Goal: Submit feedback/report problem: Submit feedback/report problem

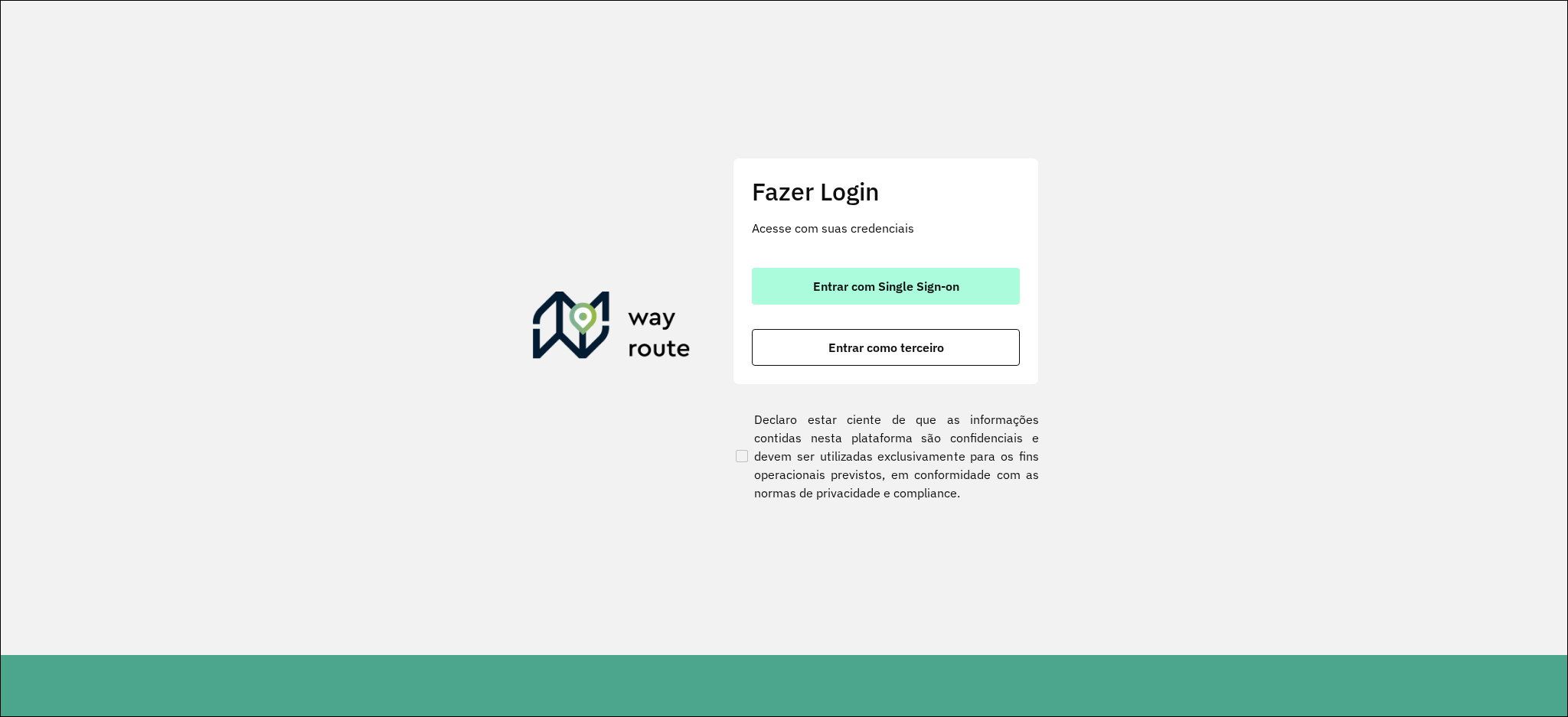
click at [879, 288] on span "Entrar com Single Sign-on" at bounding box center [885, 286] width 146 height 12
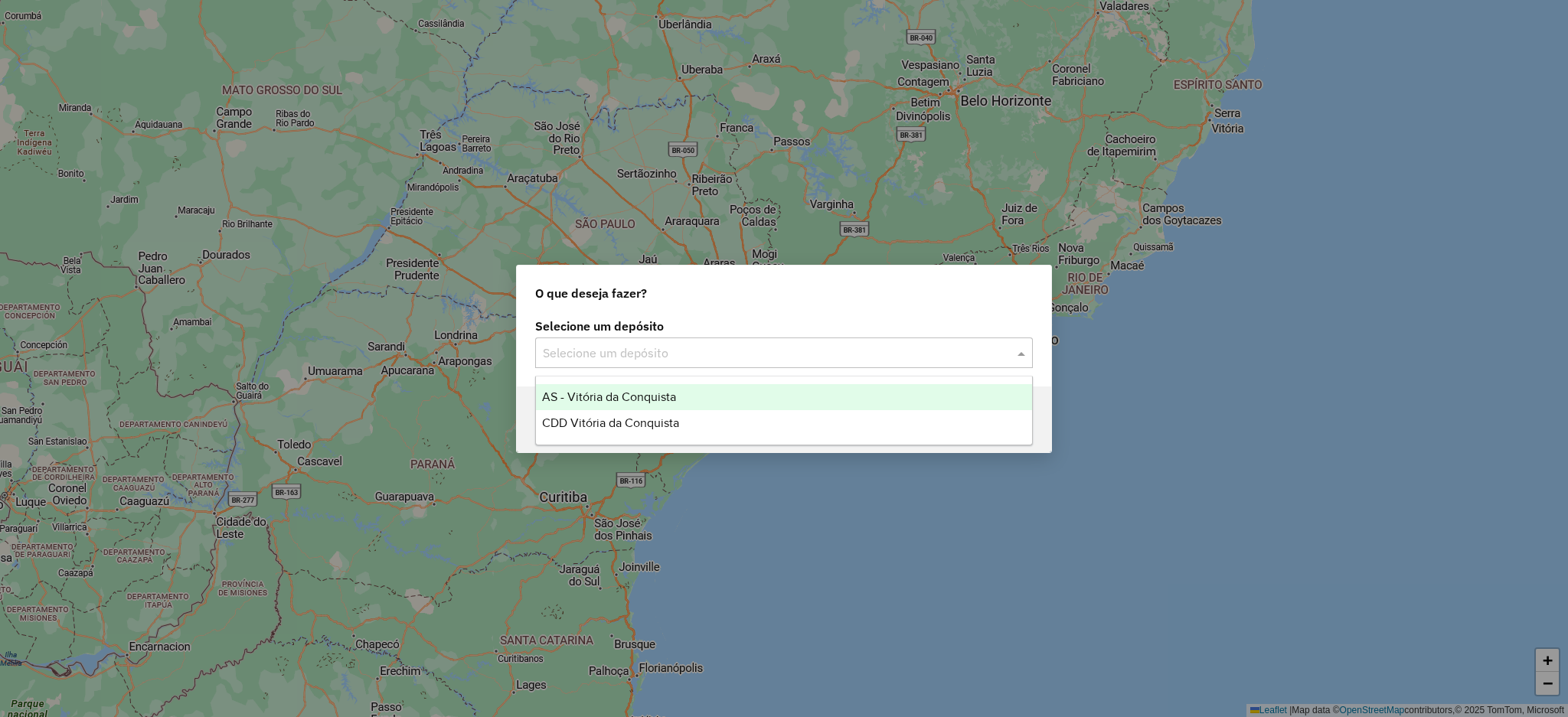
click at [732, 353] on input "text" at bounding box center [769, 353] width 452 height 18
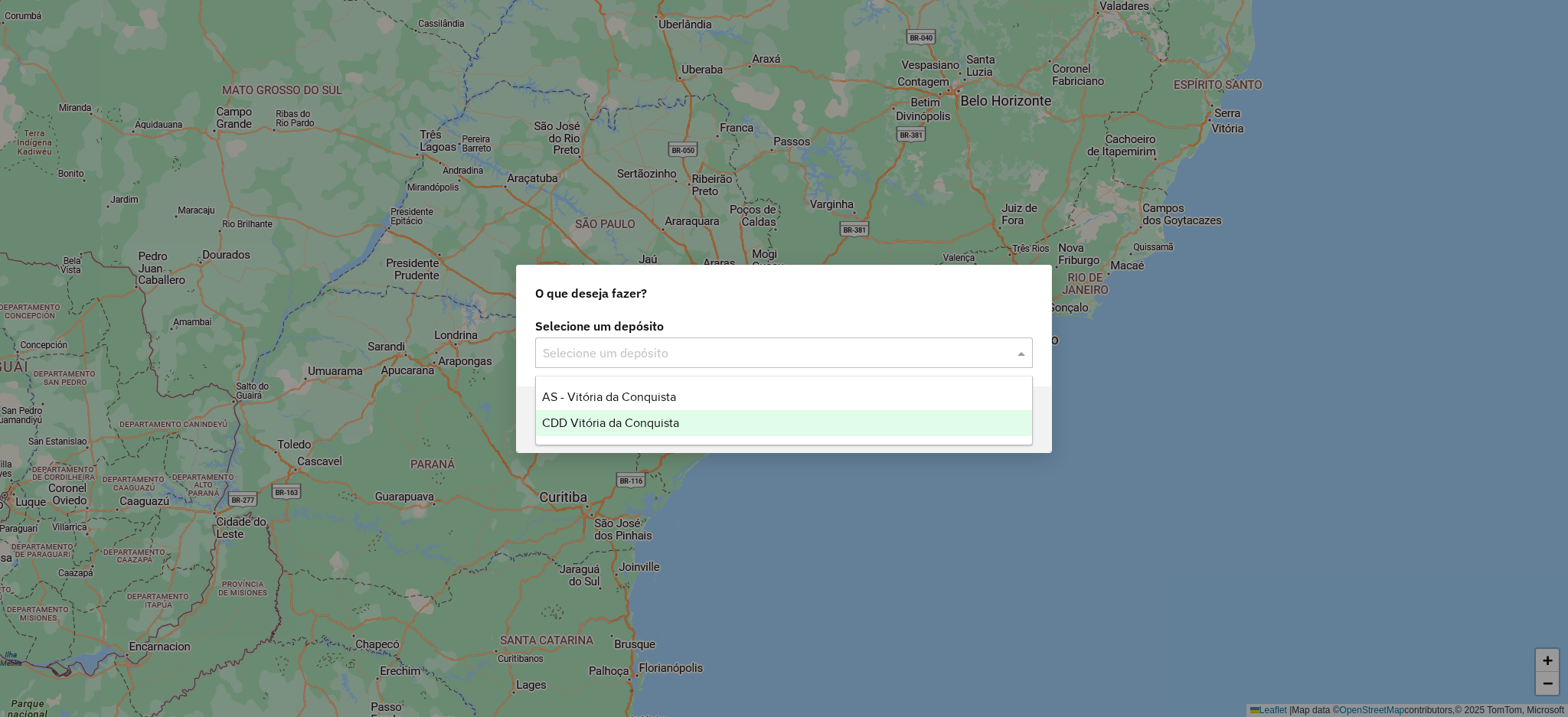
click at [745, 428] on div "CDD Vitória da Conquista" at bounding box center [784, 424] width 496 height 26
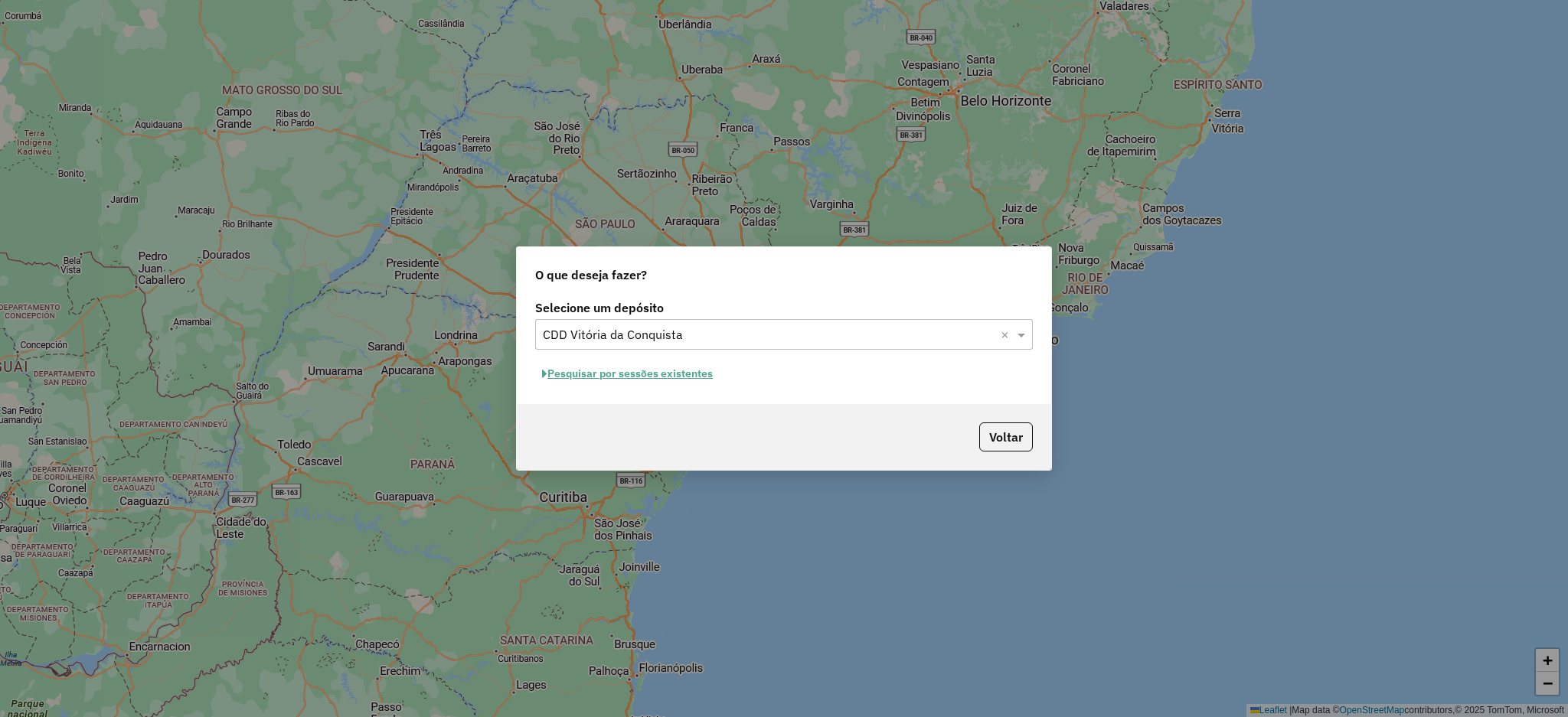
click at [699, 367] on button "Pesquisar por sessões existentes" at bounding box center [627, 374] width 184 height 24
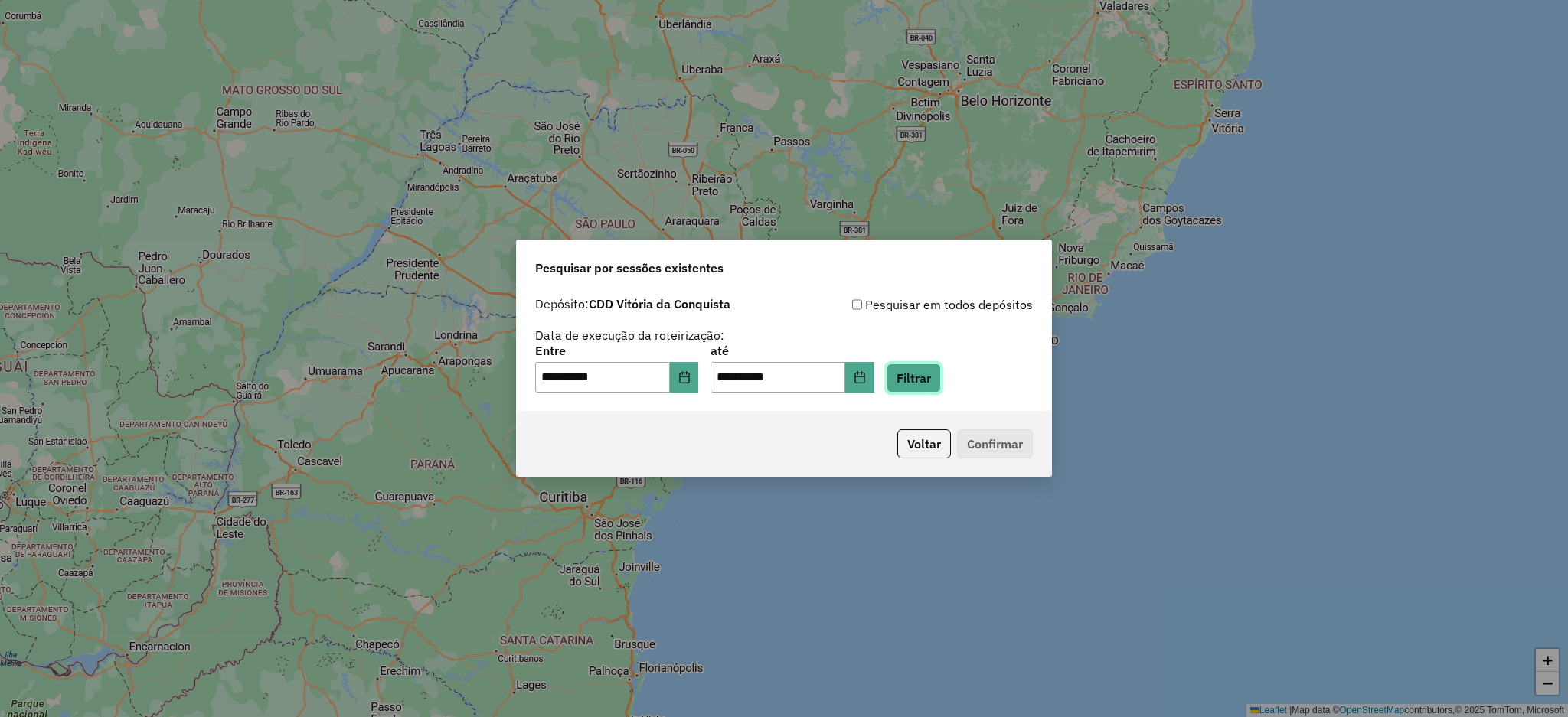
click at [941, 381] on button "Filtrar" at bounding box center [913, 378] width 55 height 29
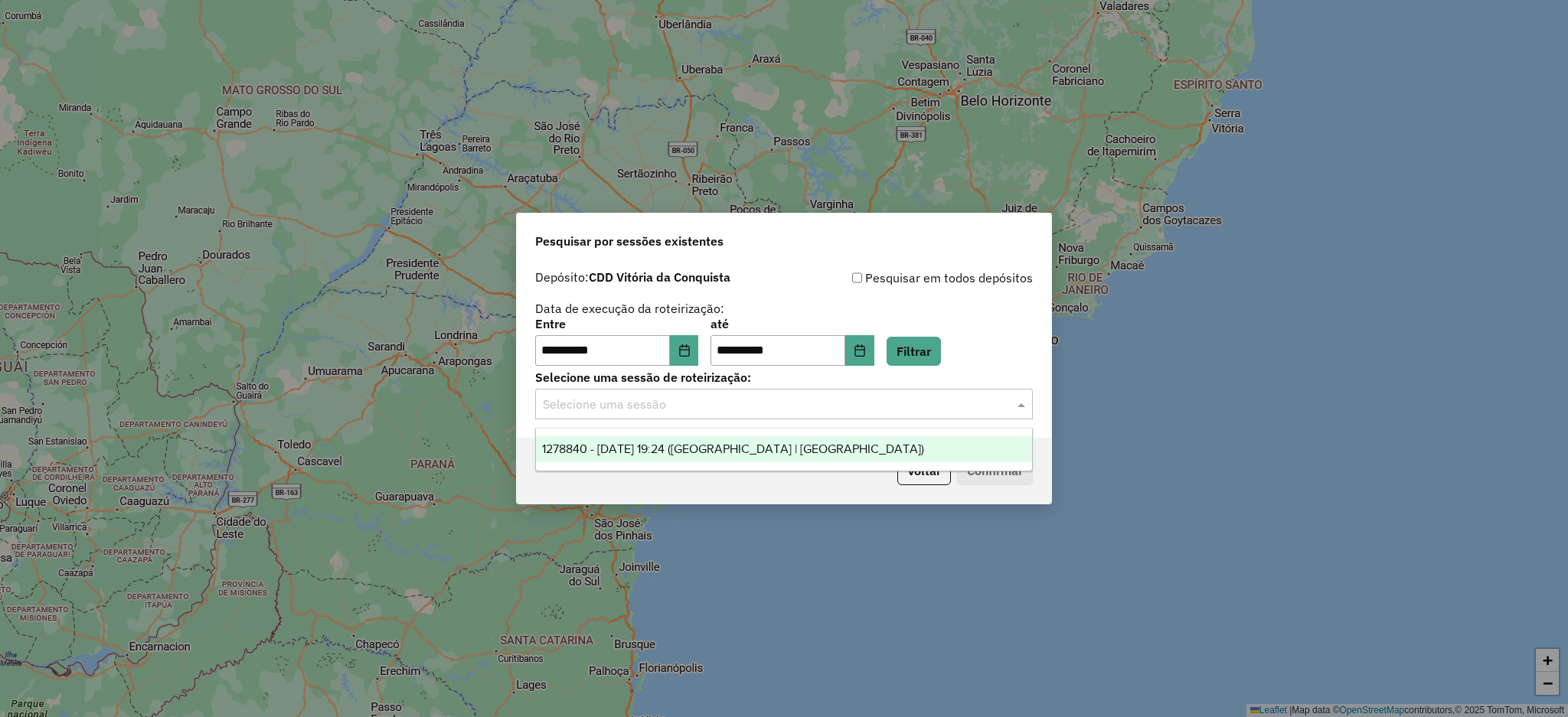
click at [855, 409] on input "text" at bounding box center [769, 405] width 452 height 18
click at [878, 450] on div "1278840 - 19/09/2025 19:24 (Rota | AS)" at bounding box center [784, 449] width 496 height 26
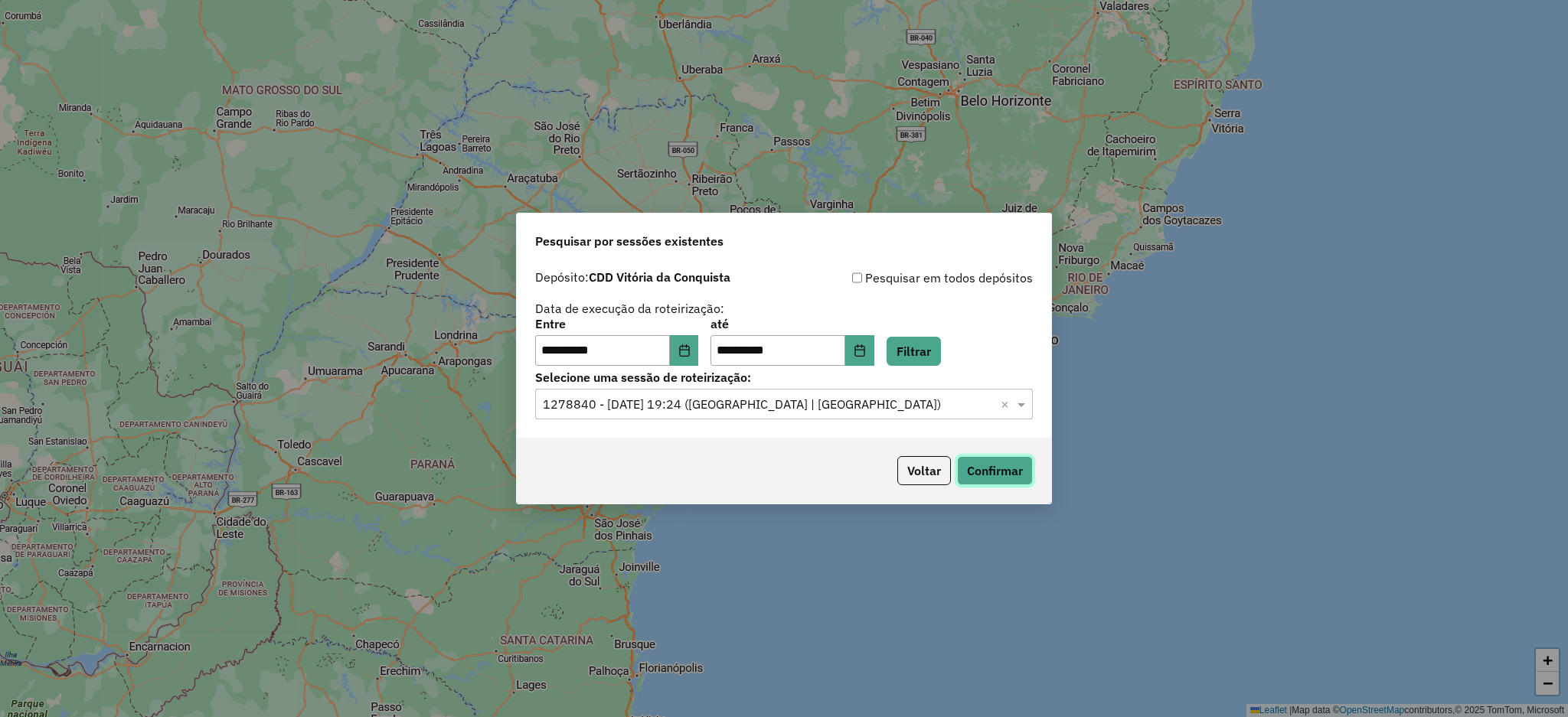
click at [999, 466] on button "Confirmar" at bounding box center [995, 470] width 76 height 29
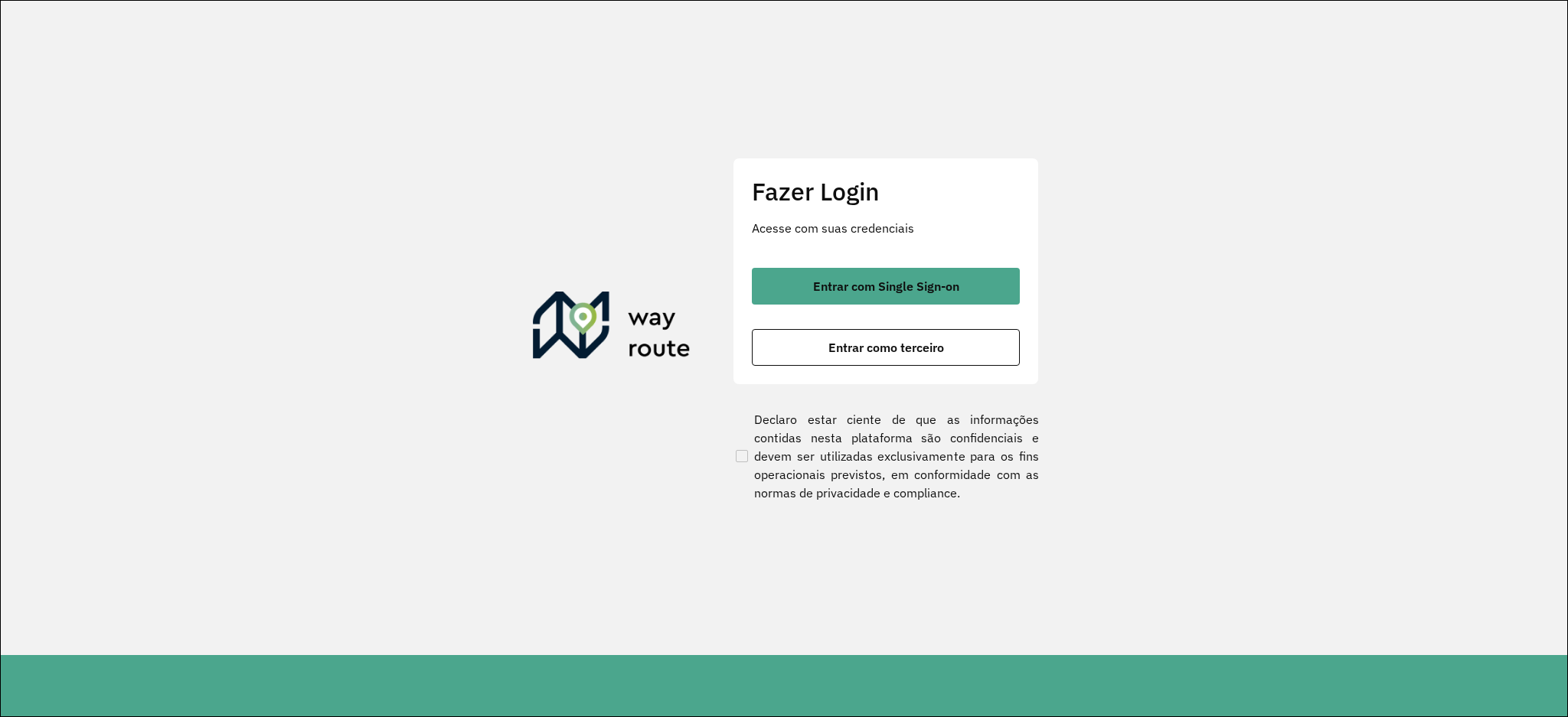
click at [1009, 280] on button "Entrar com Single Sign-on" at bounding box center [885, 285] width 268 height 37
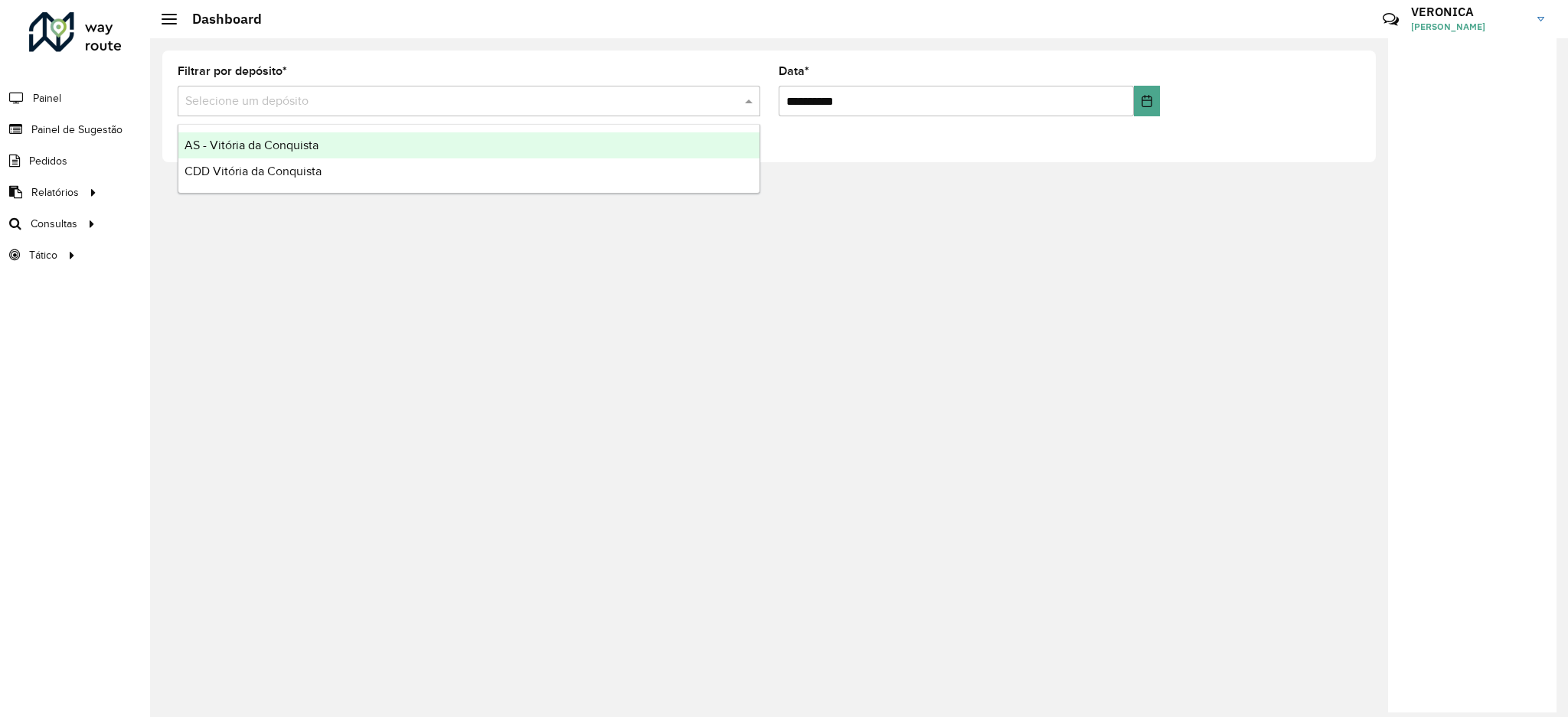
click at [255, 103] on input "text" at bounding box center [454, 101] width 537 height 18
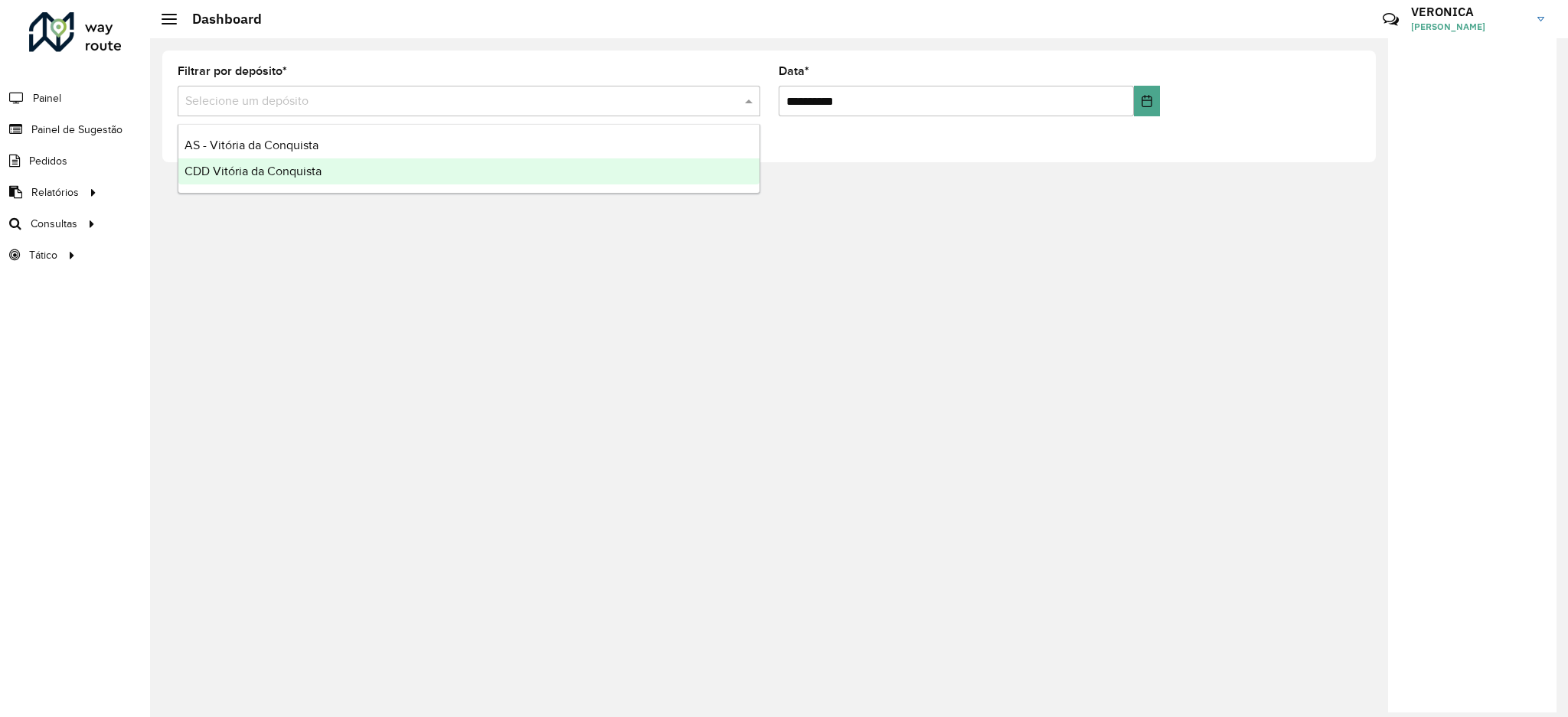
click at [273, 167] on span "CDD Vitória da Conquista" at bounding box center [253, 170] width 137 height 13
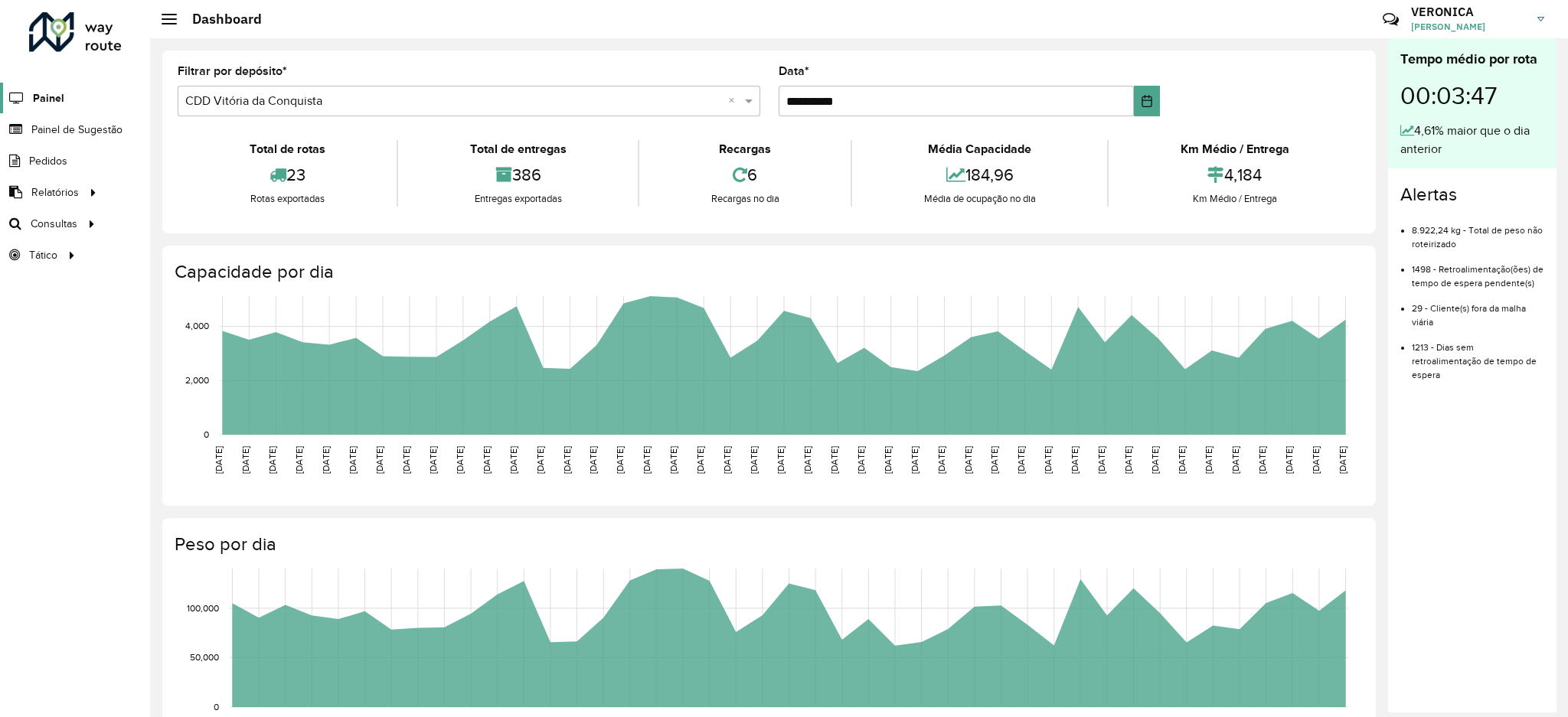
click at [54, 107] on link "Painel" at bounding box center [32, 97] width 65 height 31
click at [83, 125] on span "Painel de Sugestão" at bounding box center [80, 129] width 96 height 16
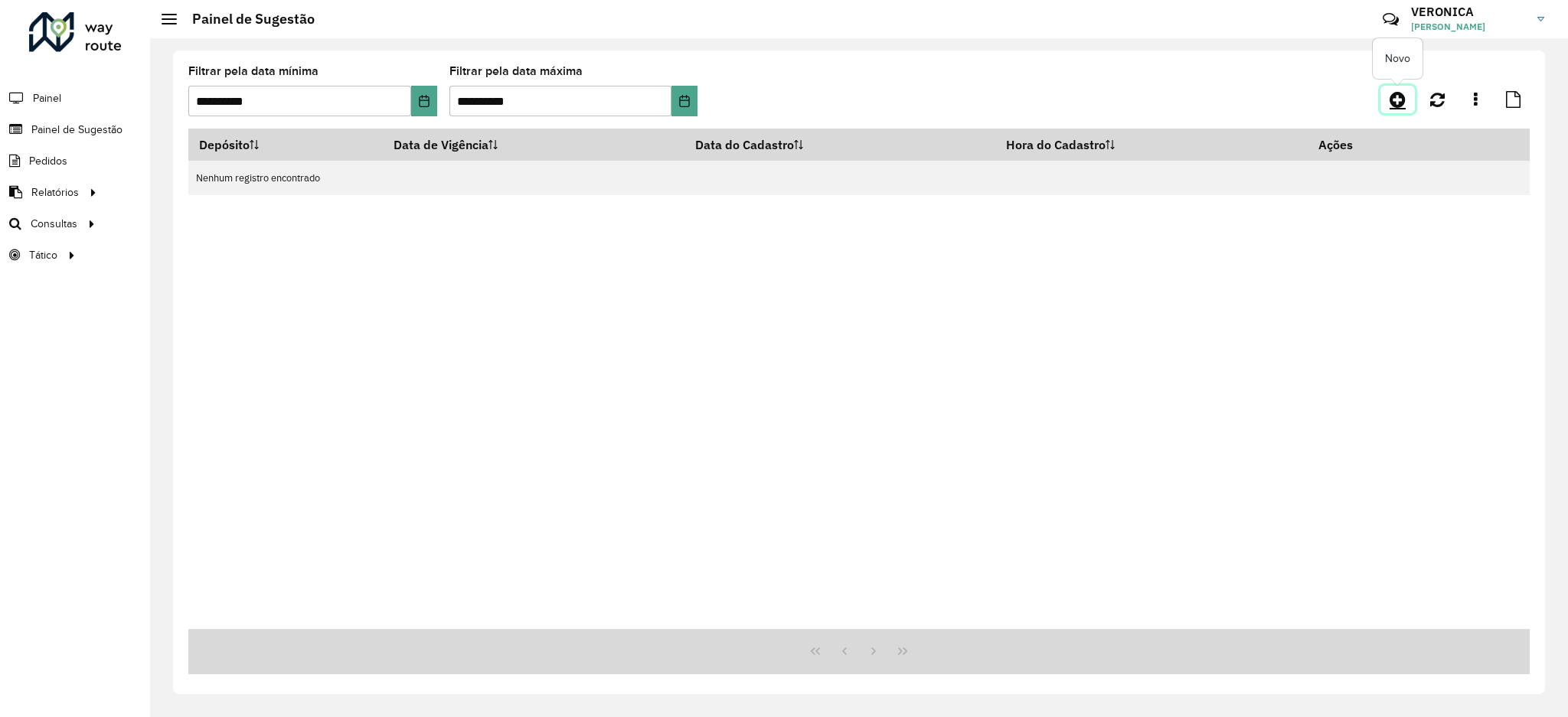
click at [1394, 94] on icon at bounding box center [1398, 99] width 16 height 18
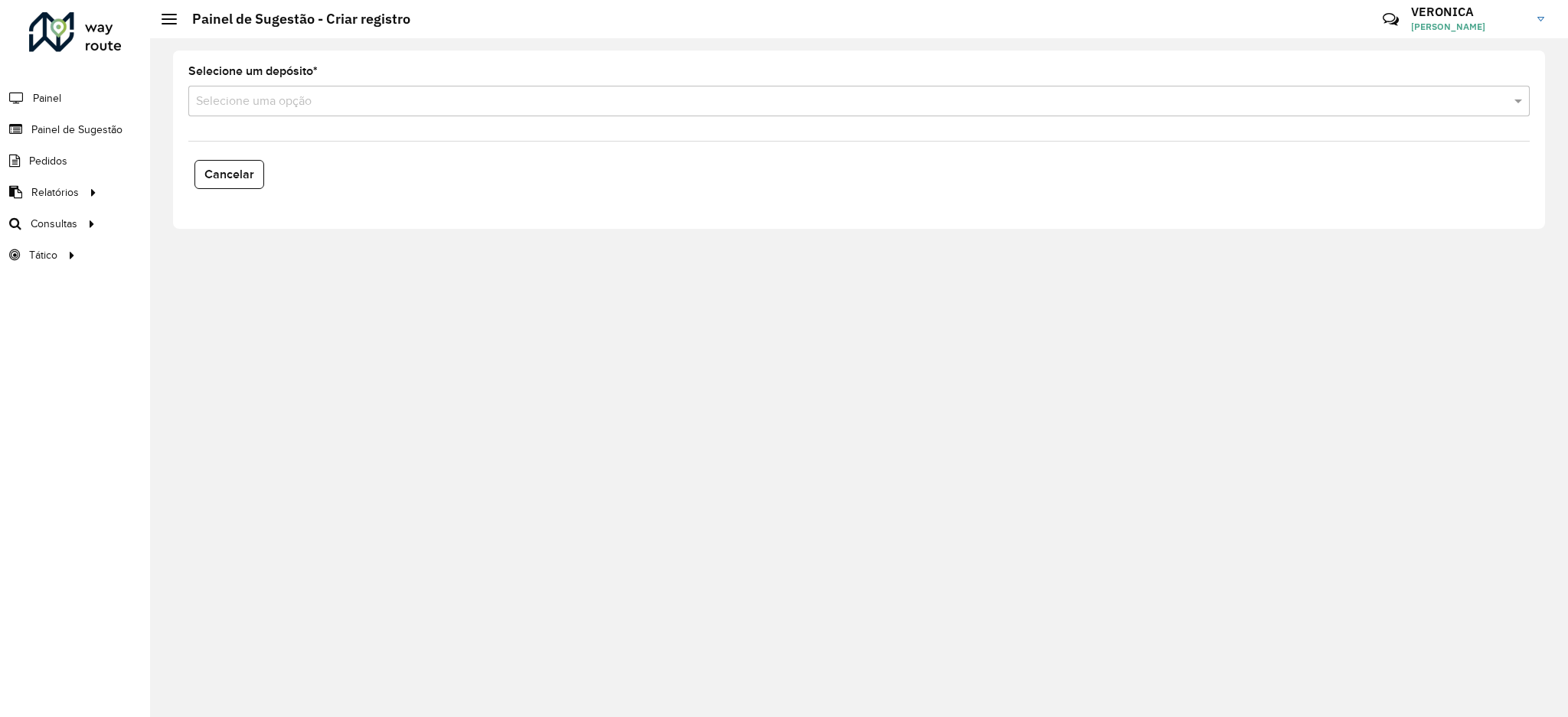
click at [974, 99] on input "text" at bounding box center [844, 101] width 1295 height 18
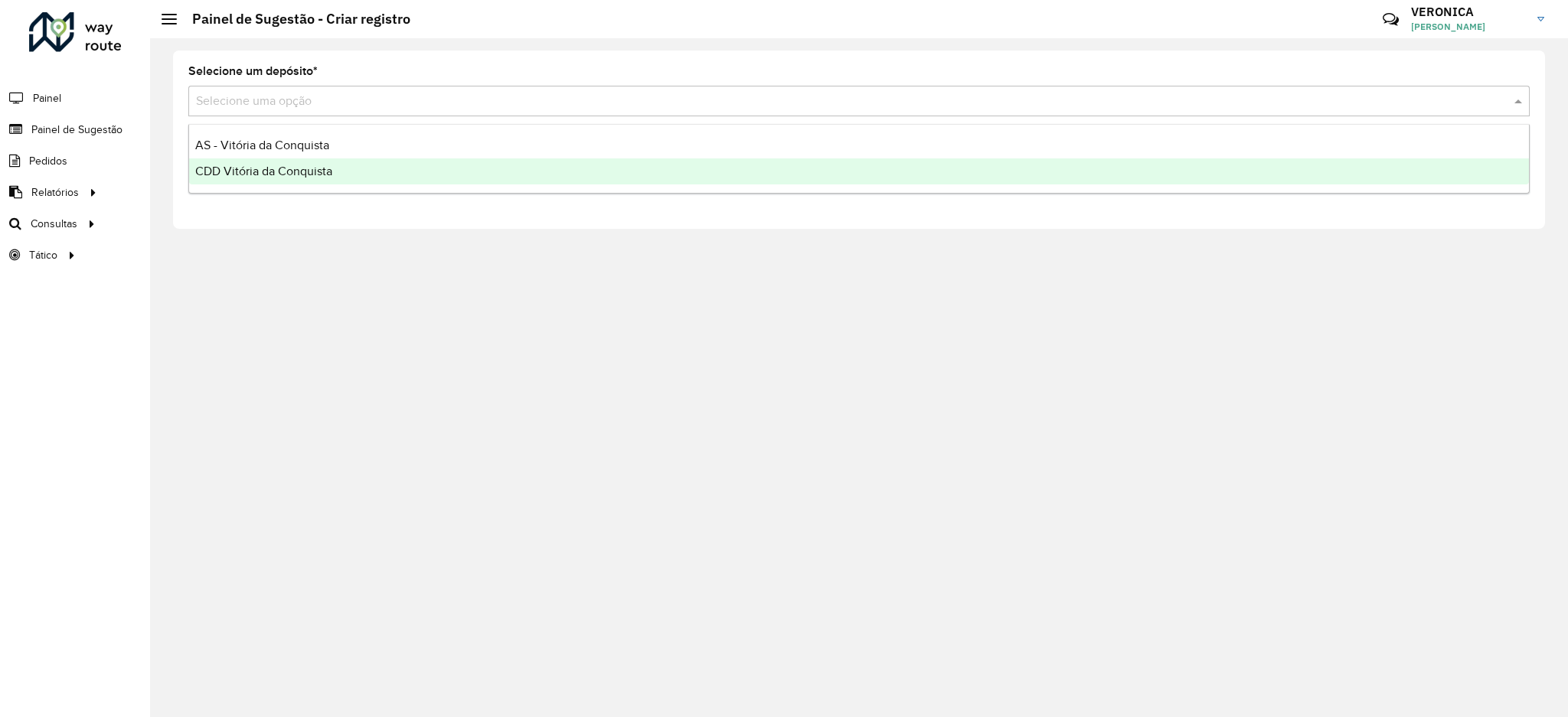
click at [882, 181] on div "CDD Vitória da Conquista" at bounding box center [859, 171] width 1340 height 26
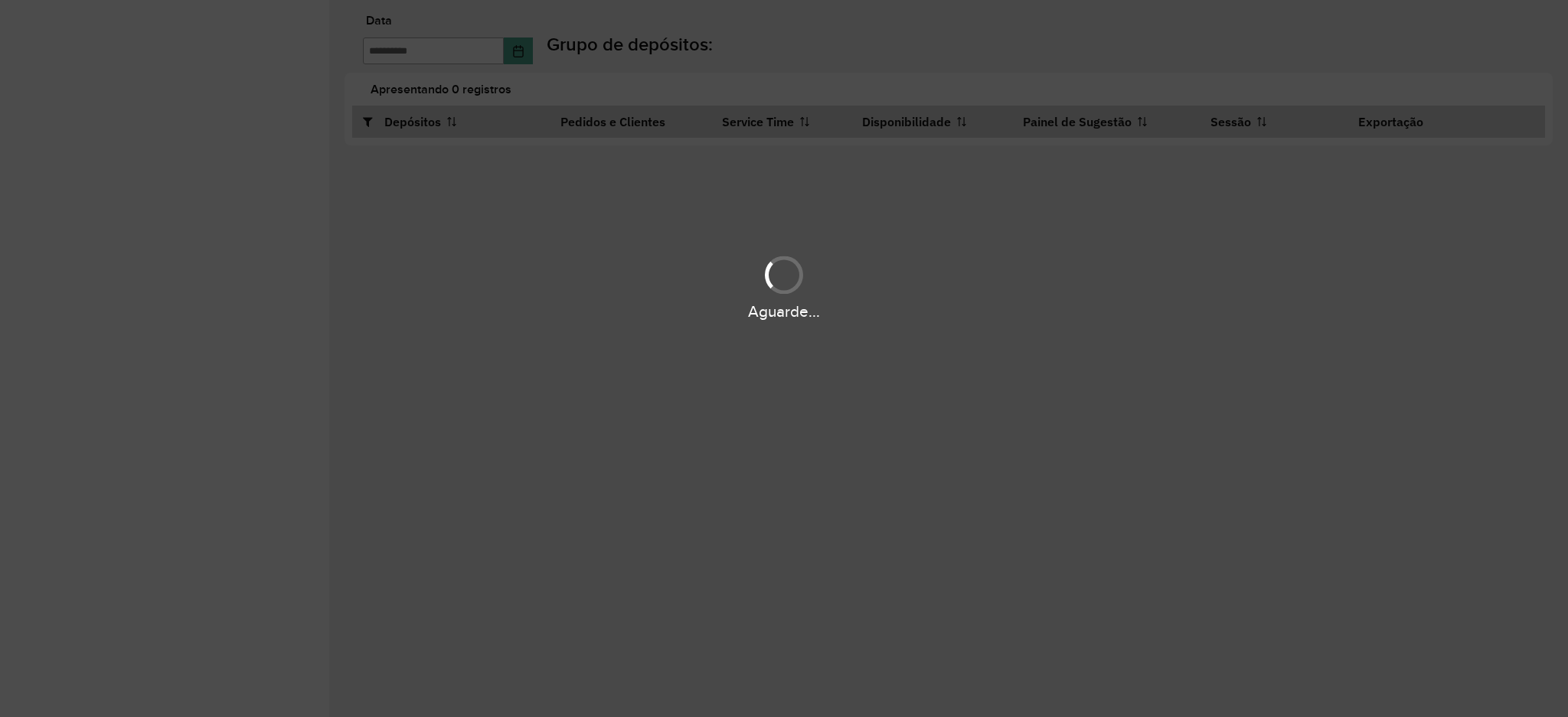
type input "**********"
